Goal: Task Accomplishment & Management: Manage account settings

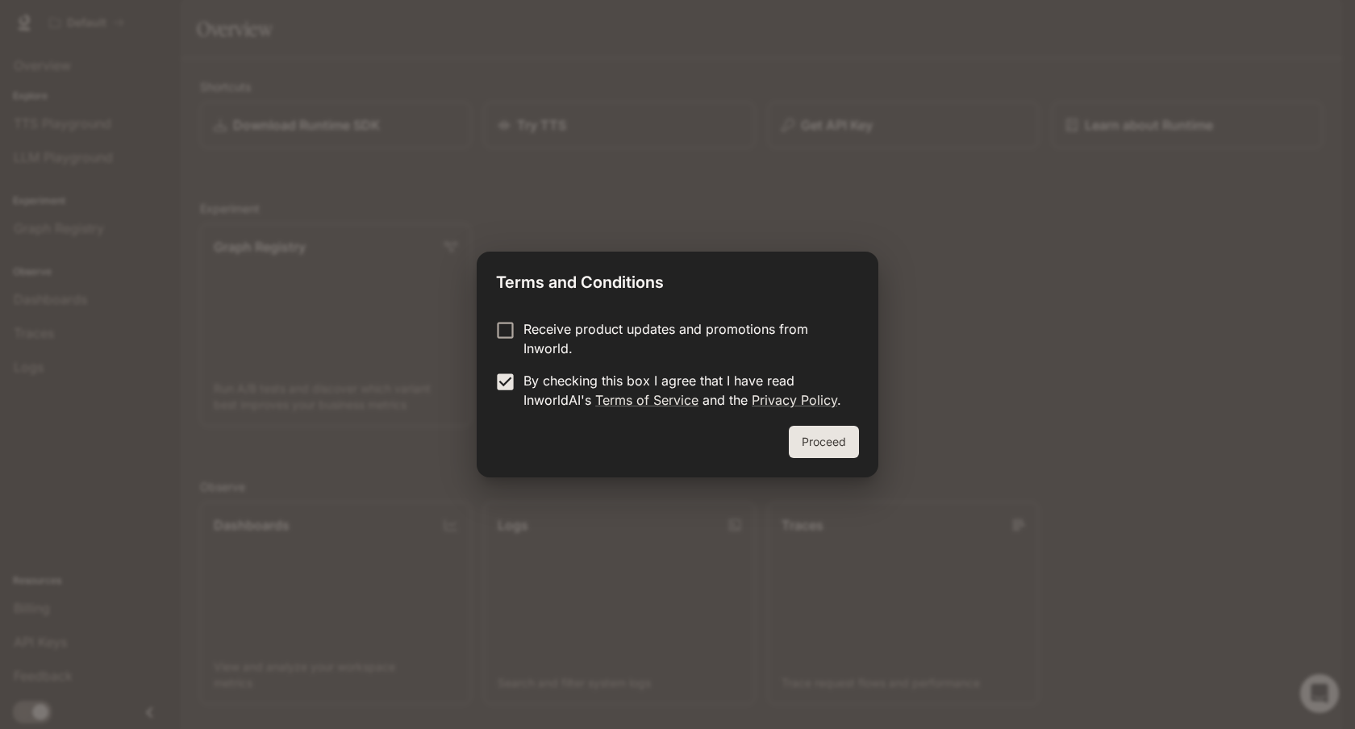
click at [820, 436] on button "Proceed" at bounding box center [824, 442] width 70 height 32
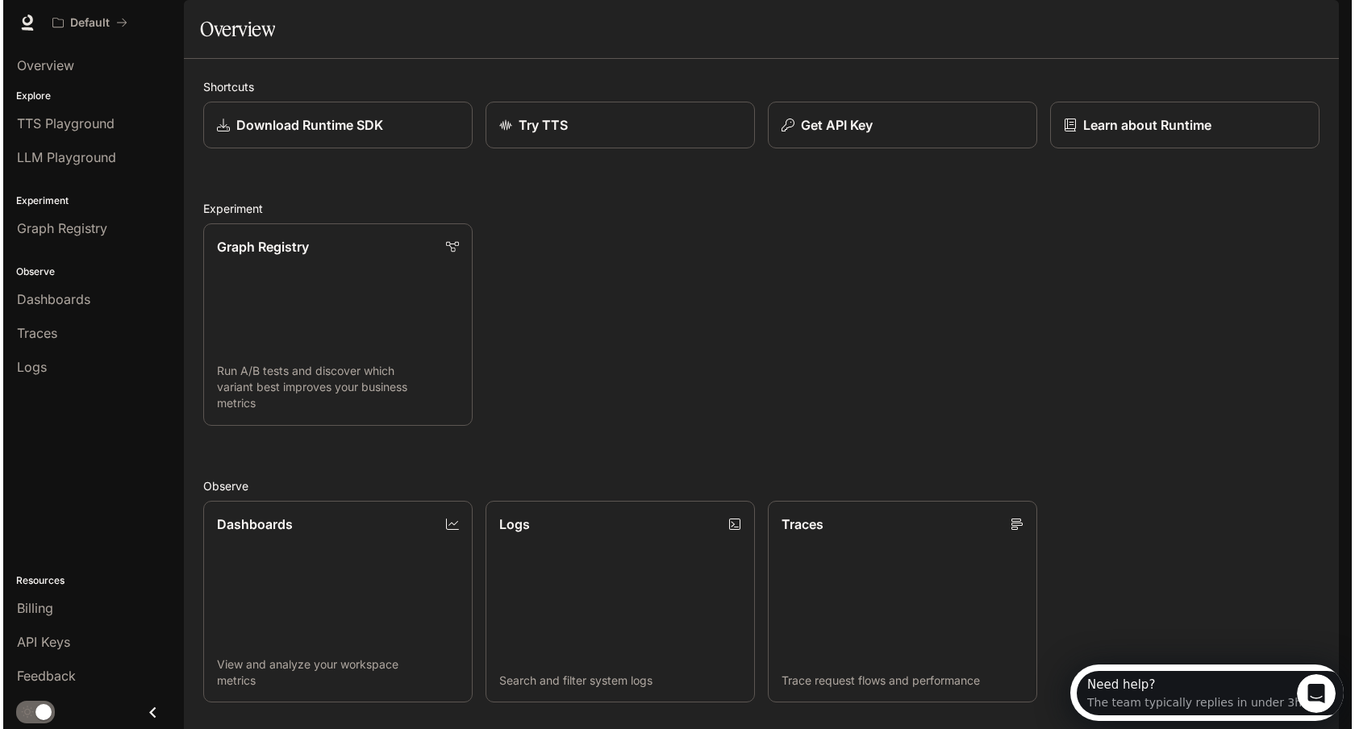
scroll to position [232, 0]
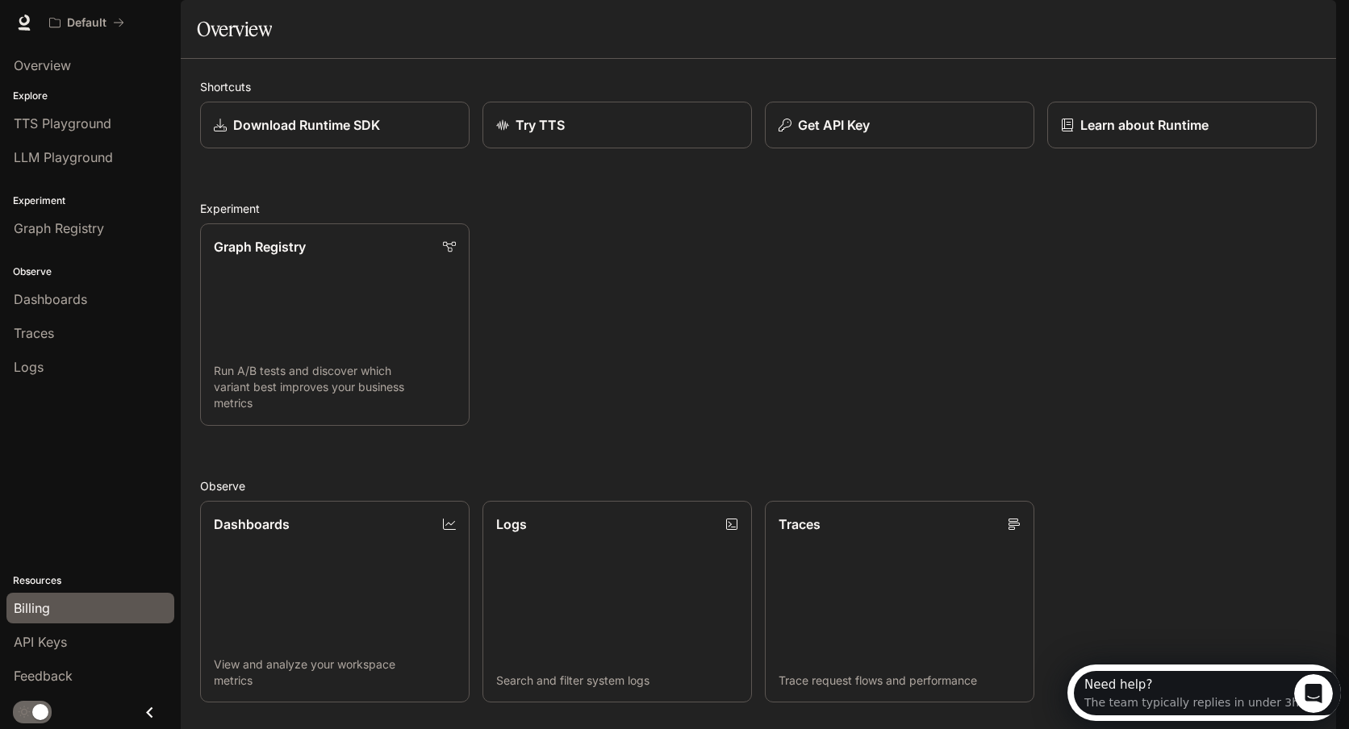
click at [59, 606] on div "Billing" at bounding box center [90, 608] width 153 height 19
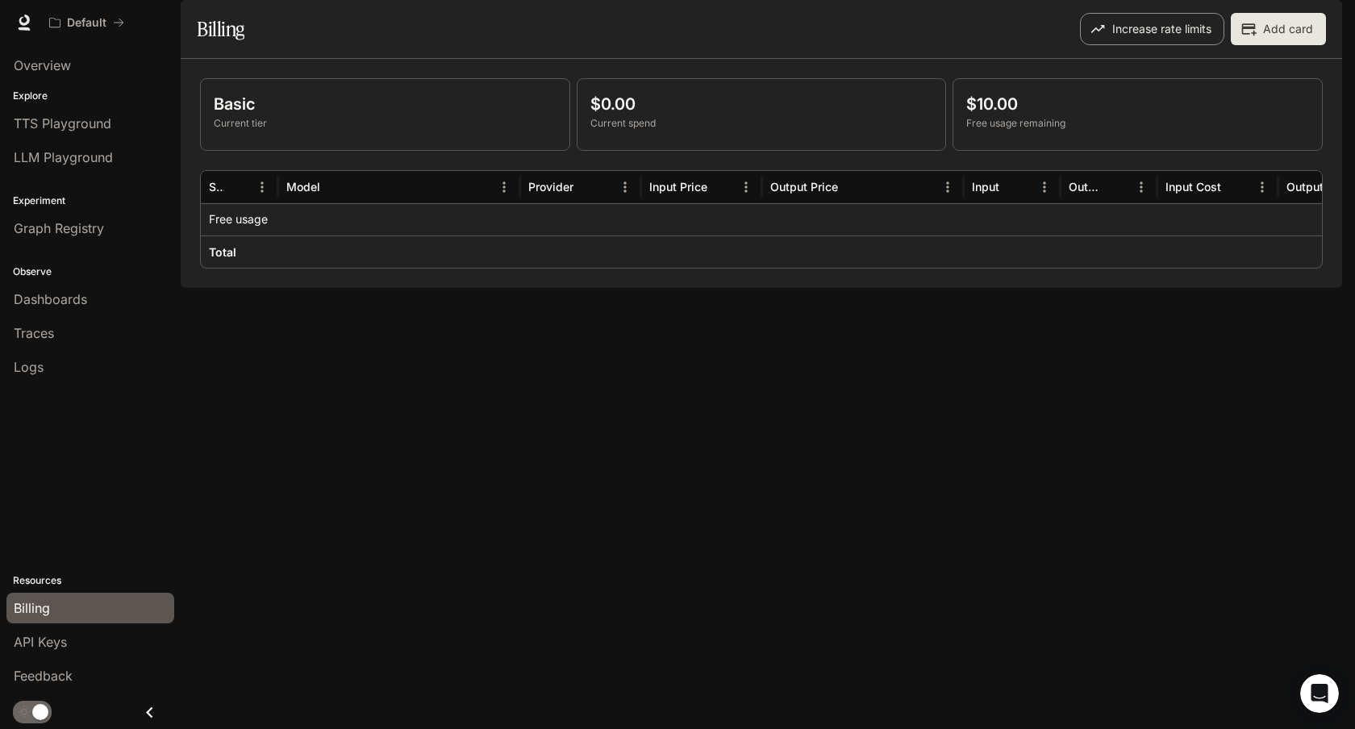
click at [1116, 45] on button "Increase rate limits" at bounding box center [1152, 29] width 144 height 32
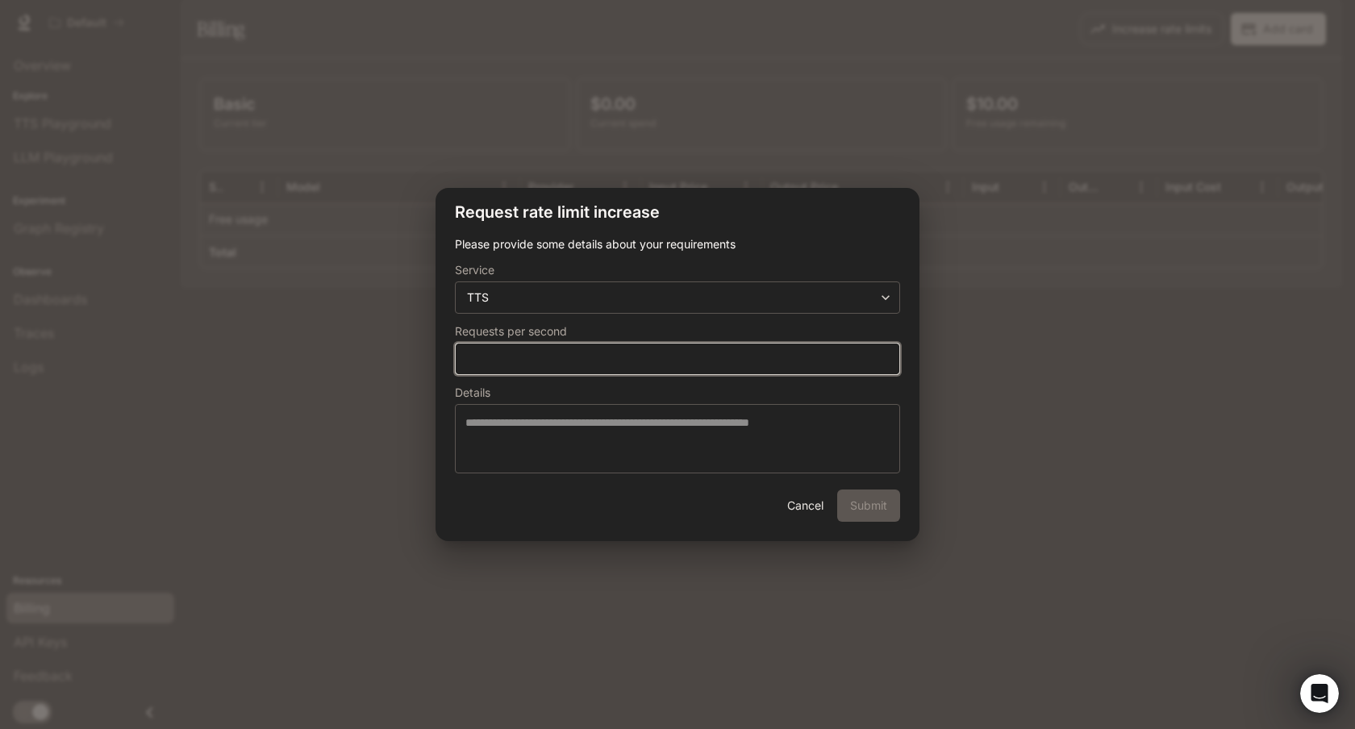
click at [641, 354] on input "*" at bounding box center [678, 359] width 444 height 16
type input "**"
click at [864, 504] on div "Cancel Submit" at bounding box center [678, 516] width 484 height 52
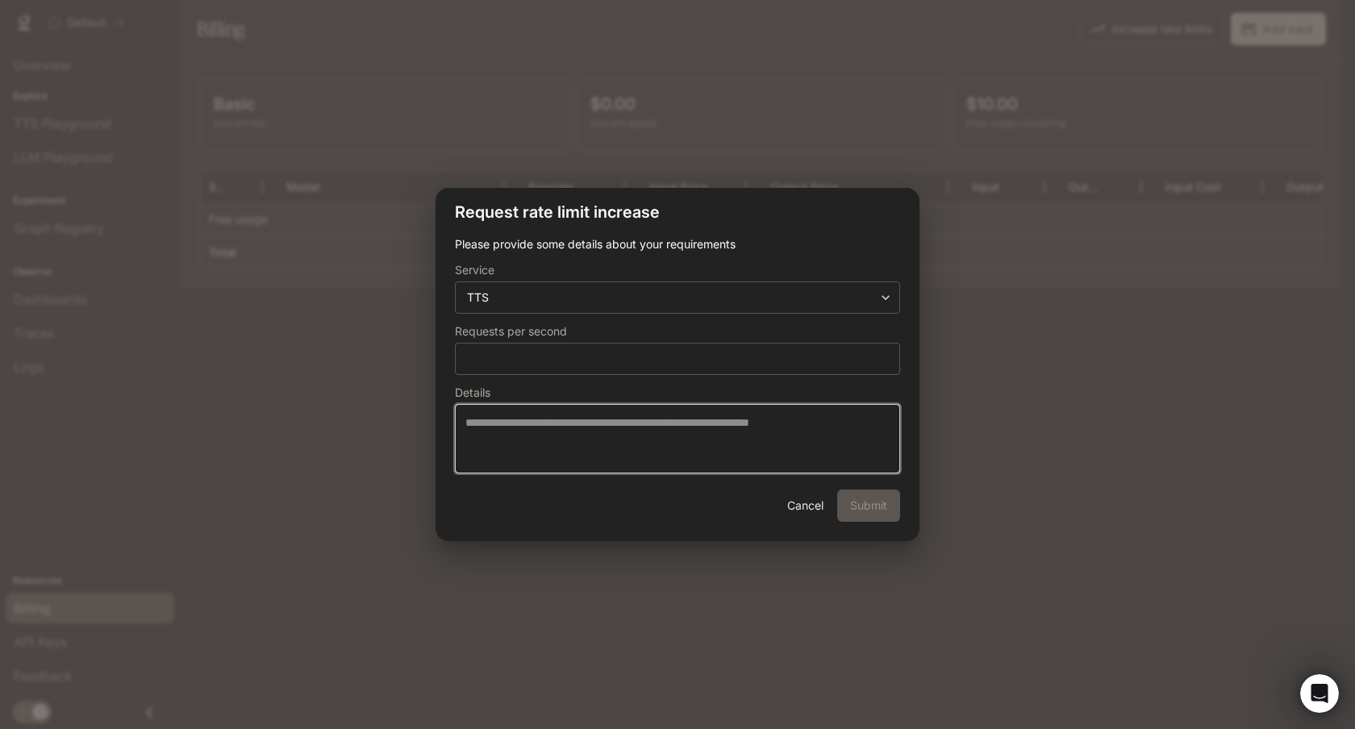
click at [628, 437] on textarea at bounding box center [677, 439] width 424 height 48
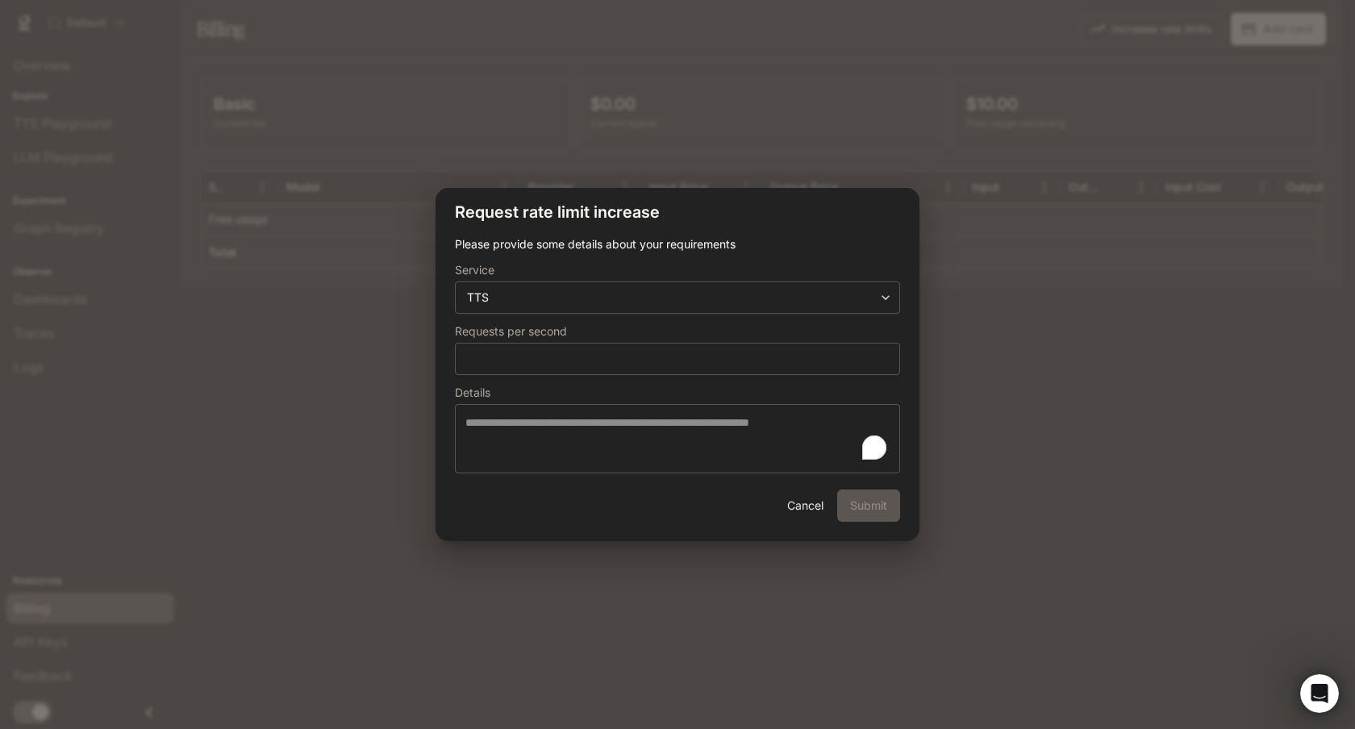
click at [804, 507] on button "Cancel" at bounding box center [805, 506] width 52 height 32
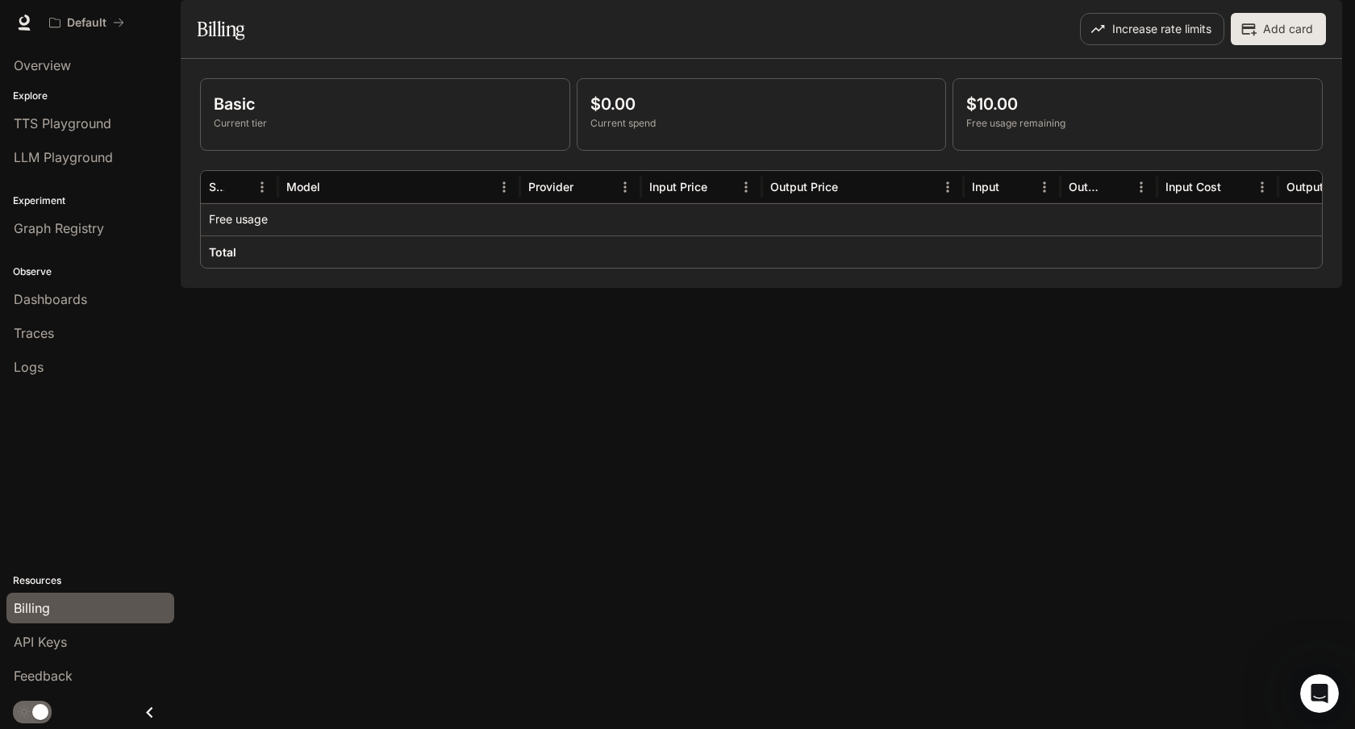
click at [804, 507] on button "Cancel" at bounding box center [805, 506] width 52 height 32
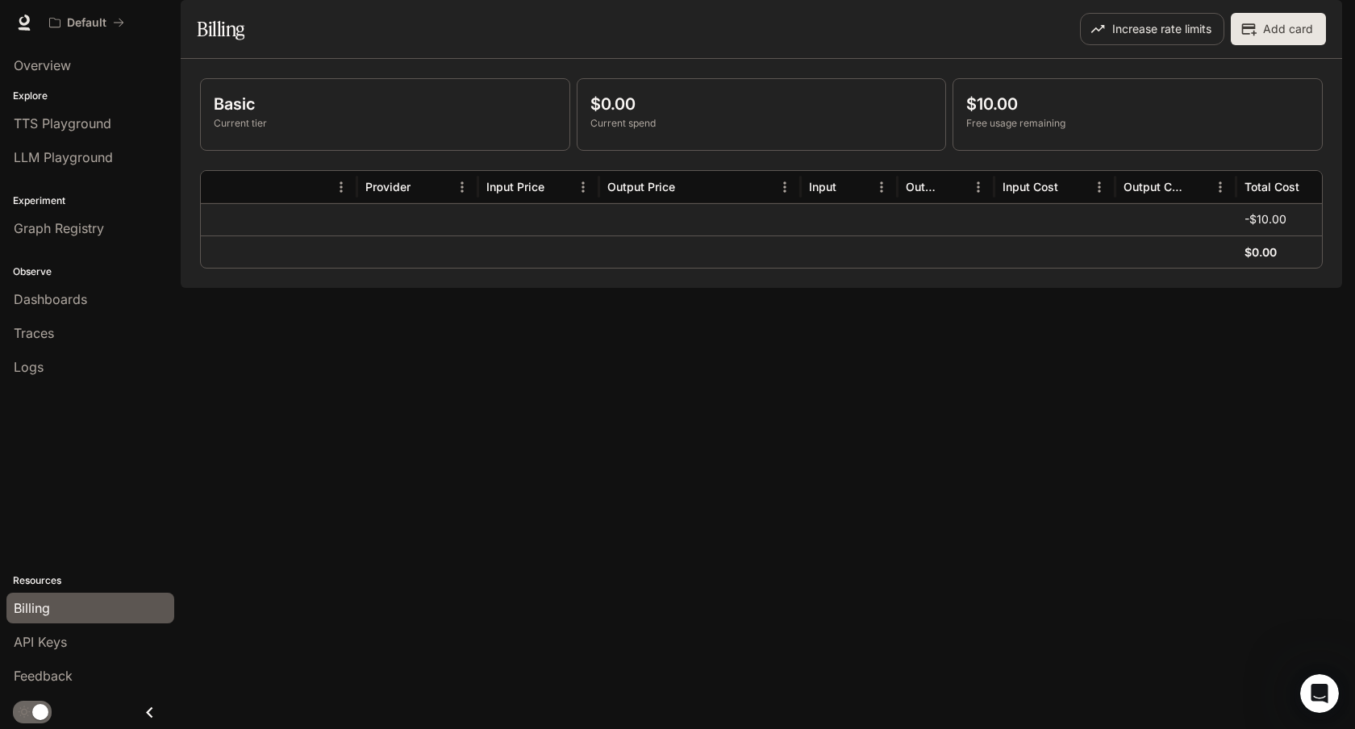
scroll to position [0, 198]
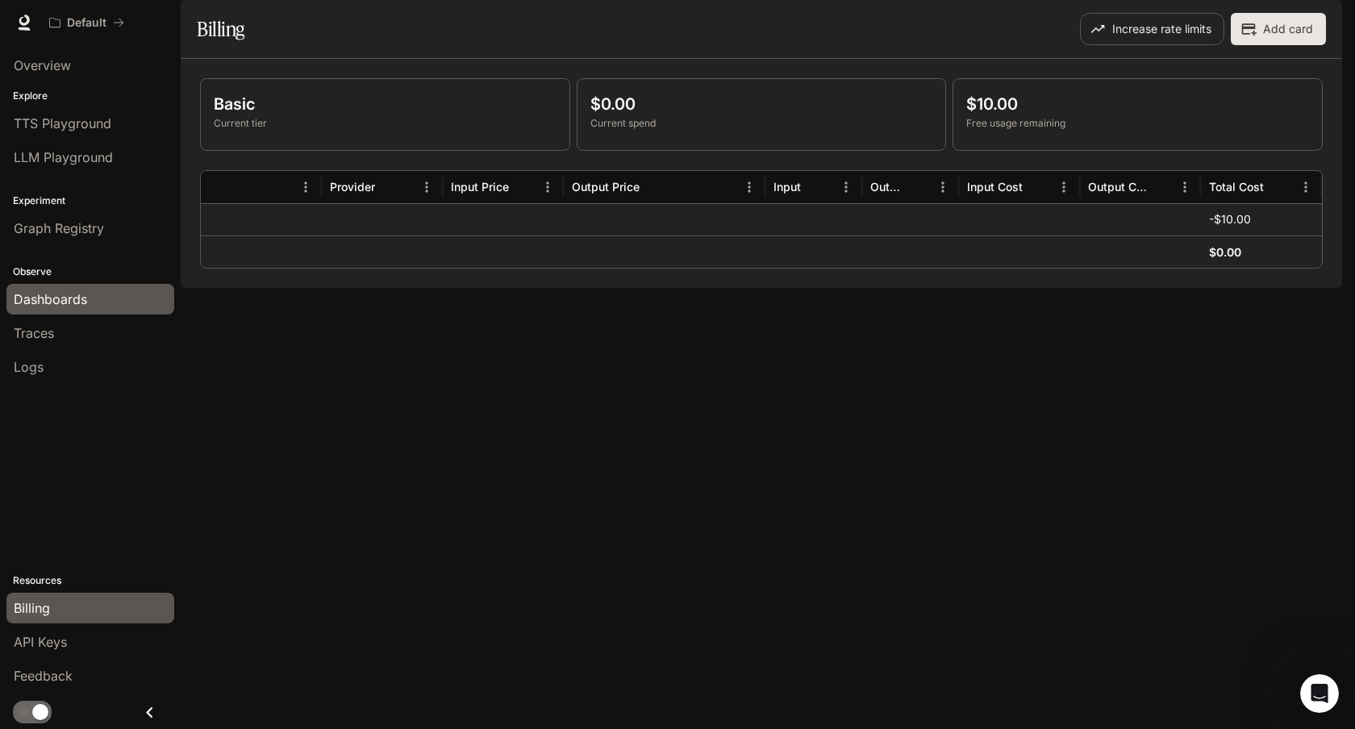
click at [78, 297] on span "Dashboards" at bounding box center [50, 299] width 73 height 19
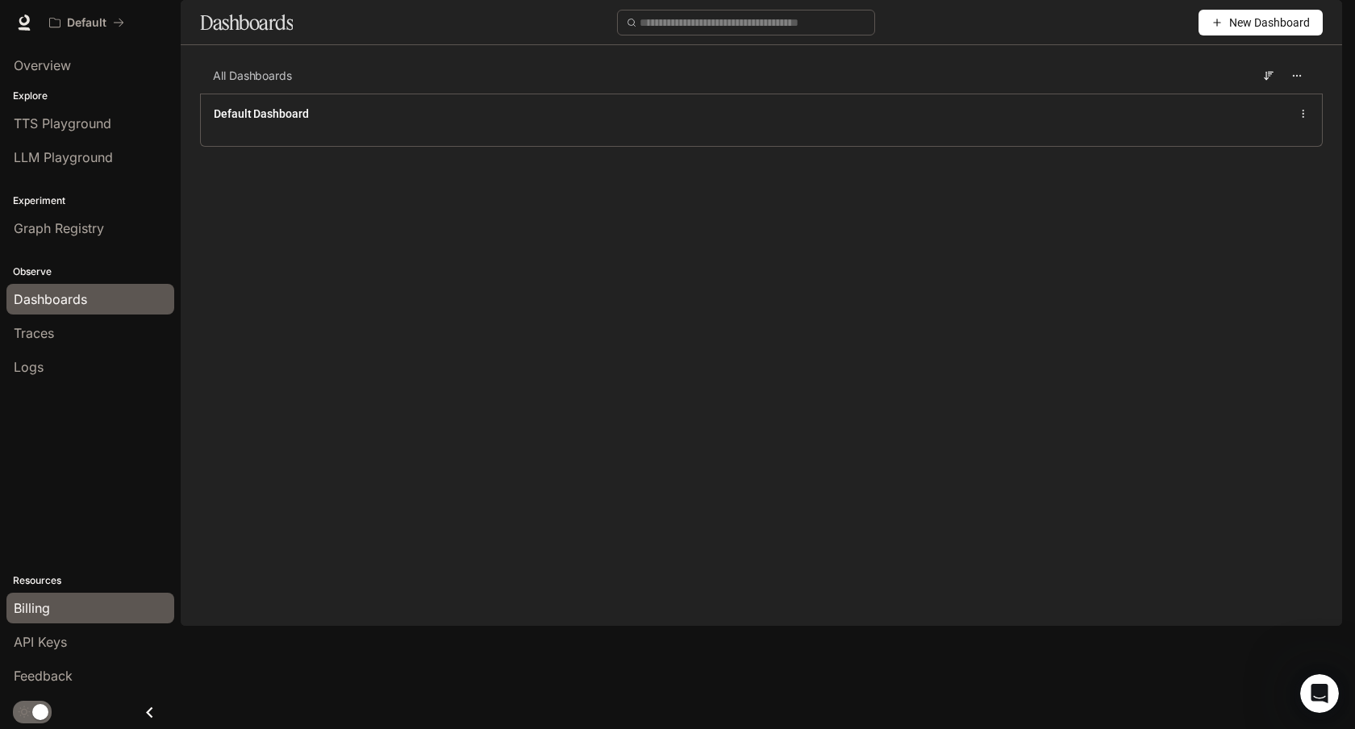
click at [74, 623] on link "Billing" at bounding box center [90, 608] width 168 height 31
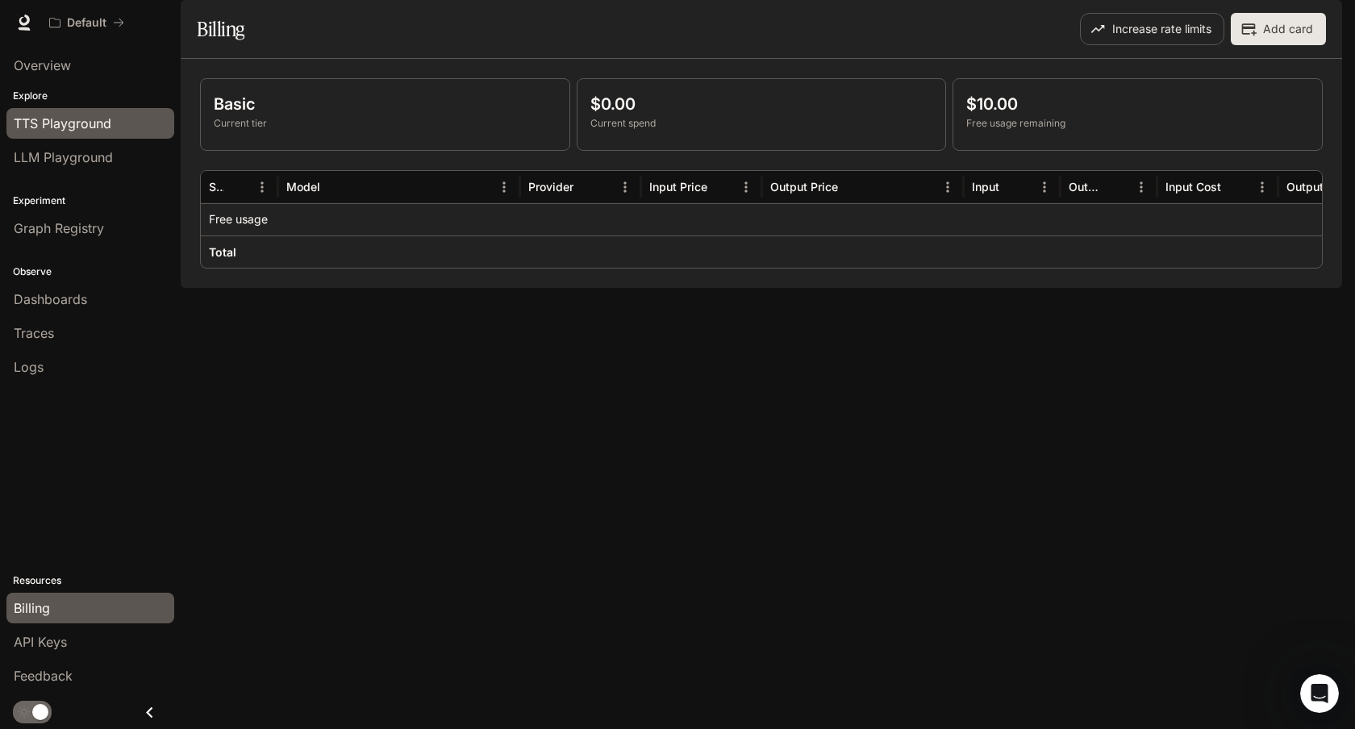
click at [94, 123] on span "TTS Playground" at bounding box center [63, 123] width 98 height 19
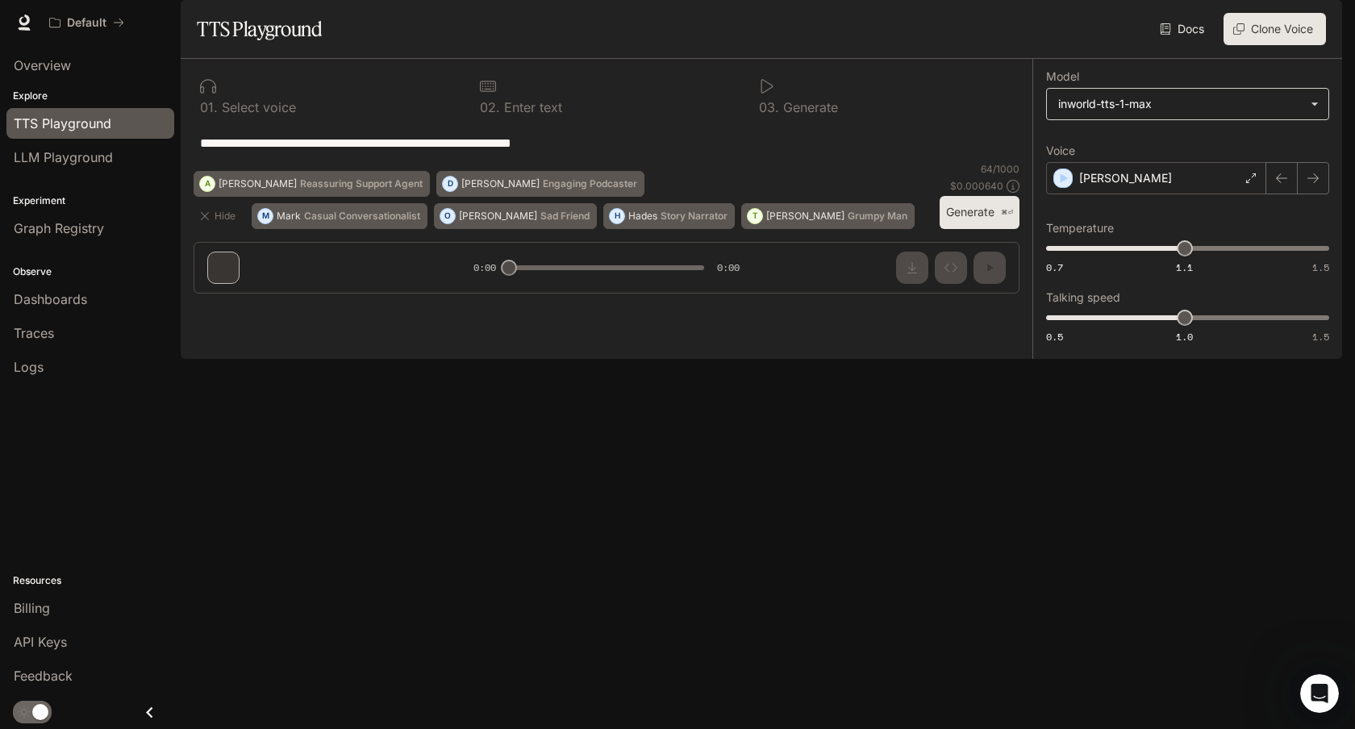
click at [1170, 148] on body "**********" at bounding box center [677, 364] width 1355 height 729
click at [1108, 86] on div at bounding box center [677, 364] width 1355 height 729
click at [1220, 194] on div "[PERSON_NAME]" at bounding box center [1156, 178] width 220 height 32
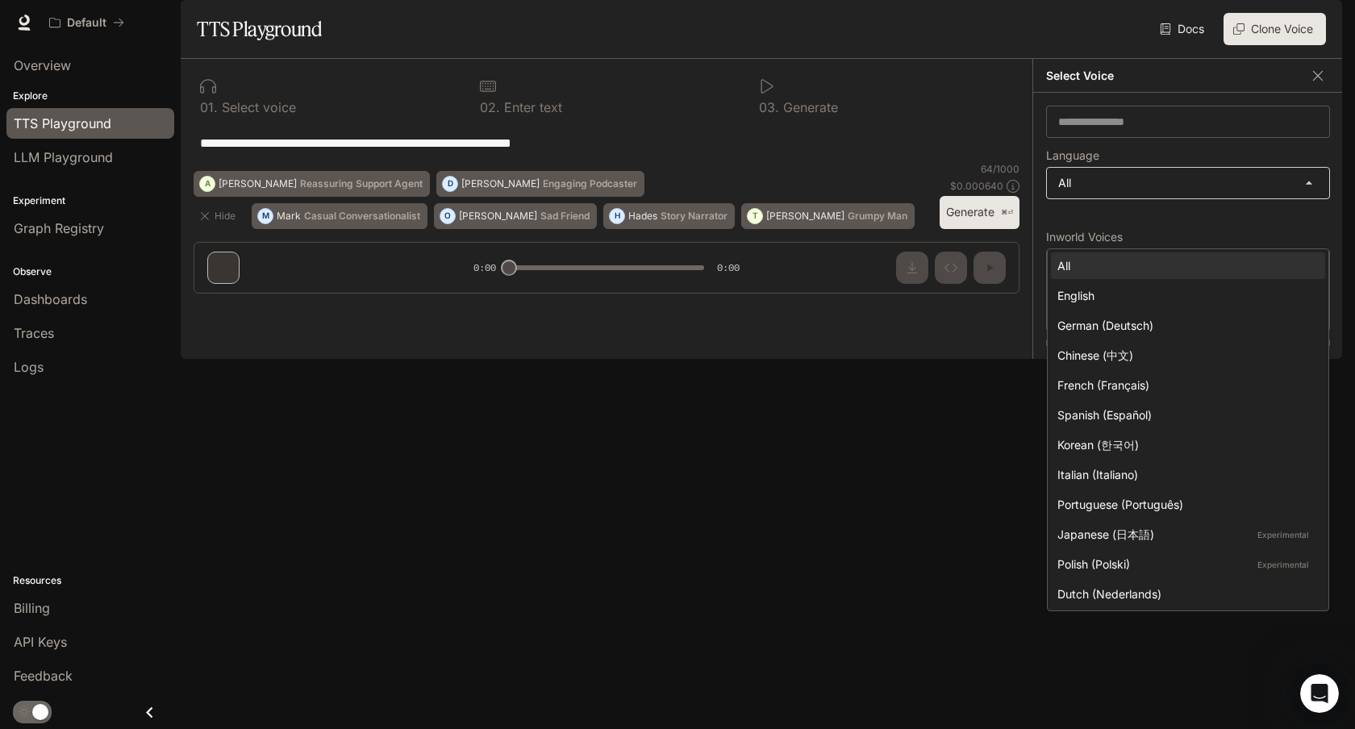
click at [1170, 225] on body "**********" at bounding box center [677, 364] width 1355 height 729
click at [961, 370] on div at bounding box center [677, 364] width 1355 height 729
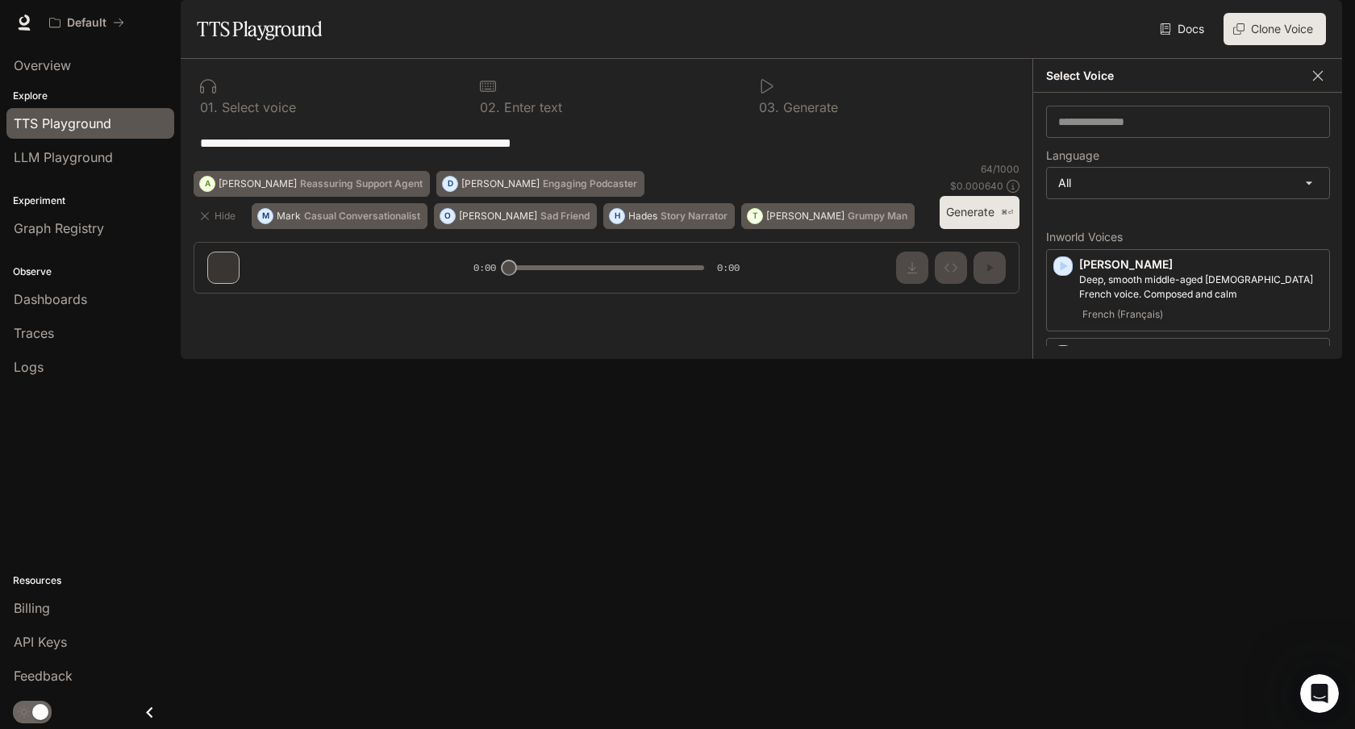
click at [1323, 84] on icon "button" at bounding box center [1318, 76] width 16 height 16
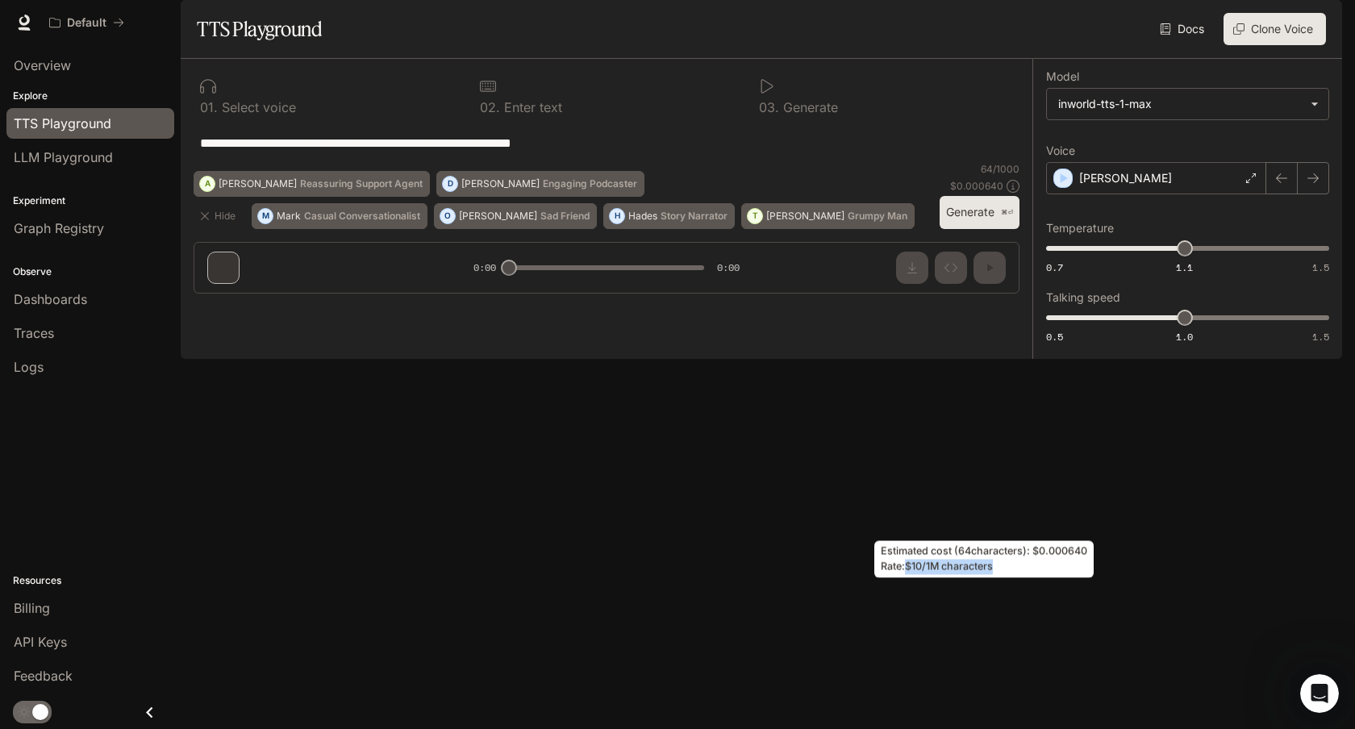
drag, startPoint x: 910, startPoint y: 564, endPoint x: 1010, endPoint y: 565, distance: 100.0
click at [1010, 565] on div "Estimated cost ( 64 characters): $ 0.000640 Rate: $10/1M characters" at bounding box center [983, 559] width 219 height 37
copy div "$10/1M characters"
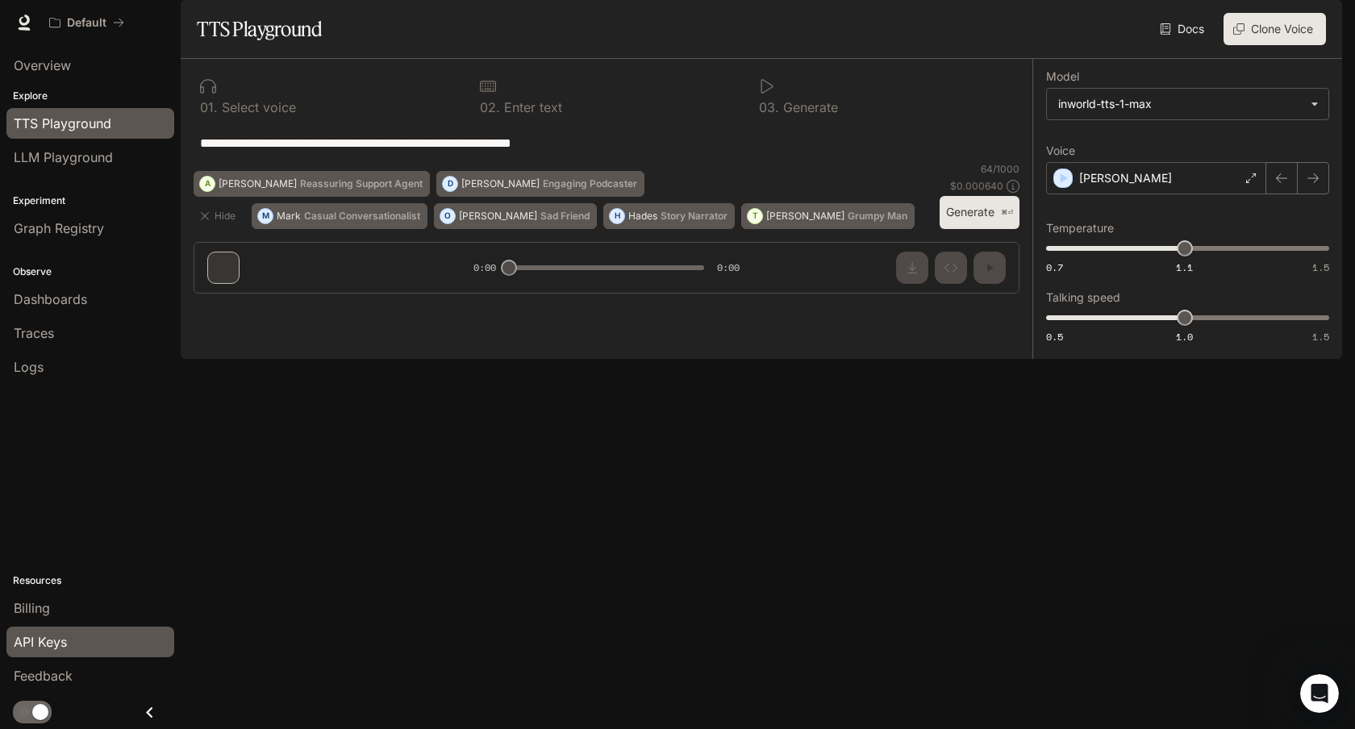
click at [68, 644] on div "API Keys" at bounding box center [90, 641] width 153 height 19
